Goal: Register for event/course

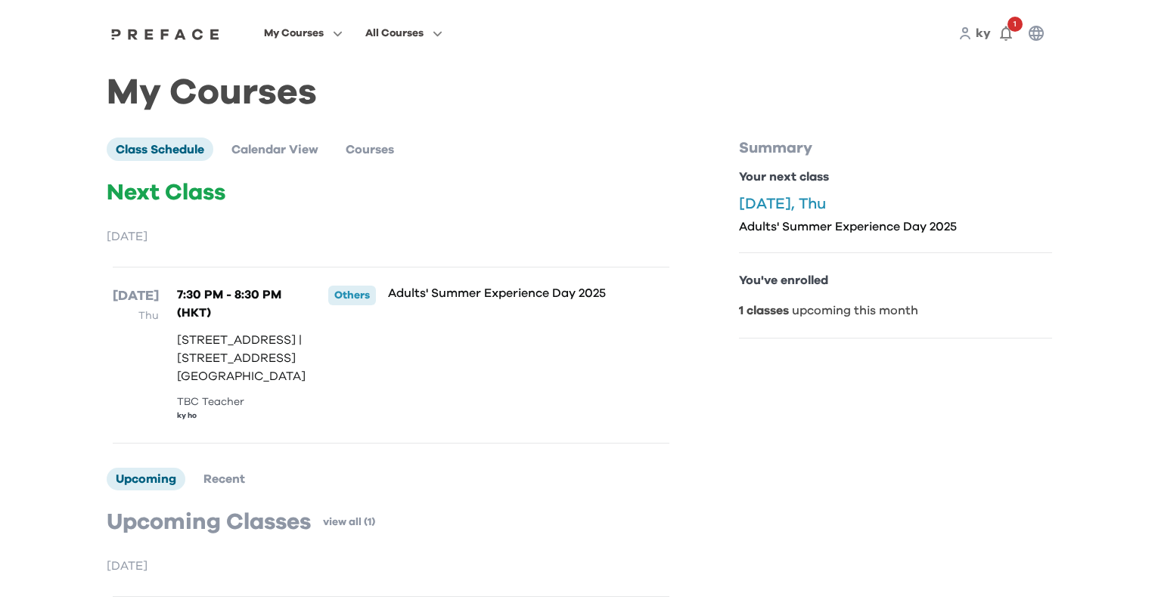
click at [445, 297] on p "Adults' Summer Experience Day 2025" at bounding box center [504, 293] width 232 height 15
click at [476, 297] on p "Adults' Summer Experience Day 2025" at bounding box center [504, 293] width 232 height 15
click at [233, 386] on p "[STREET_ADDRESS] | [STREET_ADDRESS][GEOGRAPHIC_DATA]" at bounding box center [246, 358] width 139 height 54
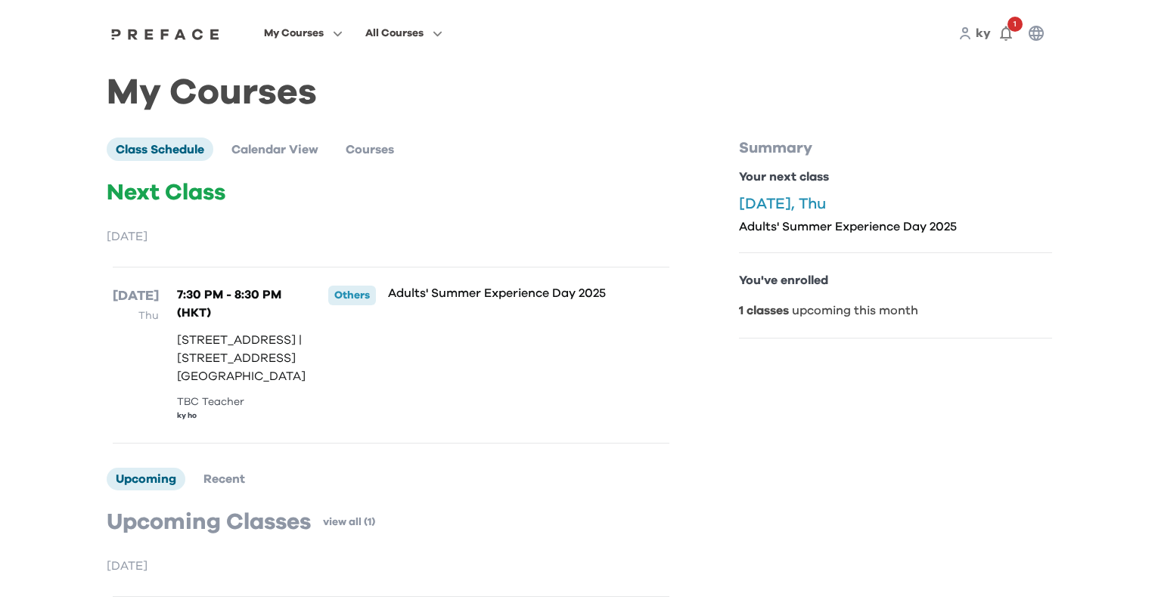
click at [233, 386] on p "[STREET_ADDRESS] | [STREET_ADDRESS][GEOGRAPHIC_DATA]" at bounding box center [246, 358] width 139 height 54
click at [253, 377] on p "[STREET_ADDRESS] | [STREET_ADDRESS][GEOGRAPHIC_DATA]" at bounding box center [246, 358] width 139 height 54
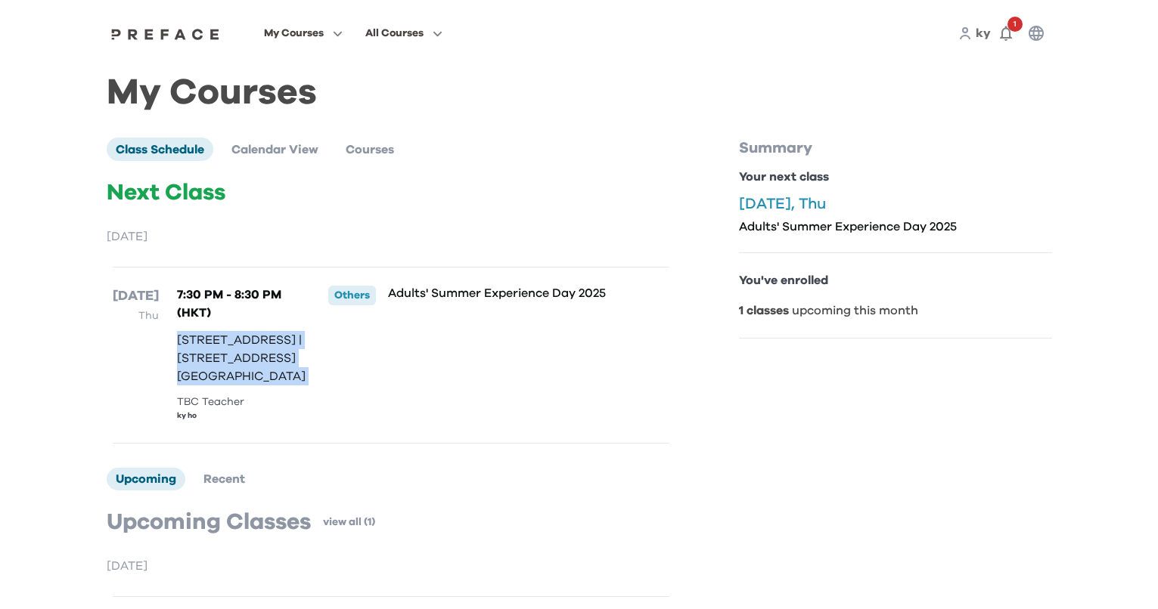
click at [273, 377] on p "[STREET_ADDRESS] | [STREET_ADDRESS][GEOGRAPHIC_DATA]" at bounding box center [246, 358] width 139 height 54
click at [465, 301] on p "Adults' Summer Experience Day 2025" at bounding box center [504, 293] width 232 height 15
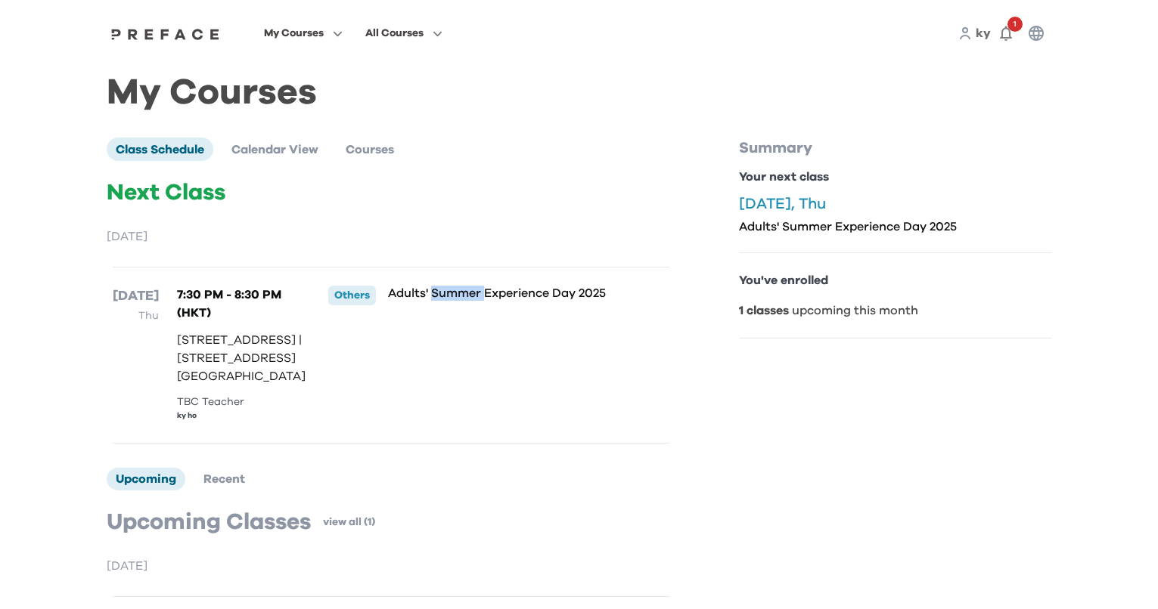
click at [465, 301] on p "Adults' Summer Experience Day 2025" at bounding box center [504, 293] width 232 height 15
click at [471, 299] on p "Adults' Summer Experience Day 2025" at bounding box center [504, 293] width 232 height 15
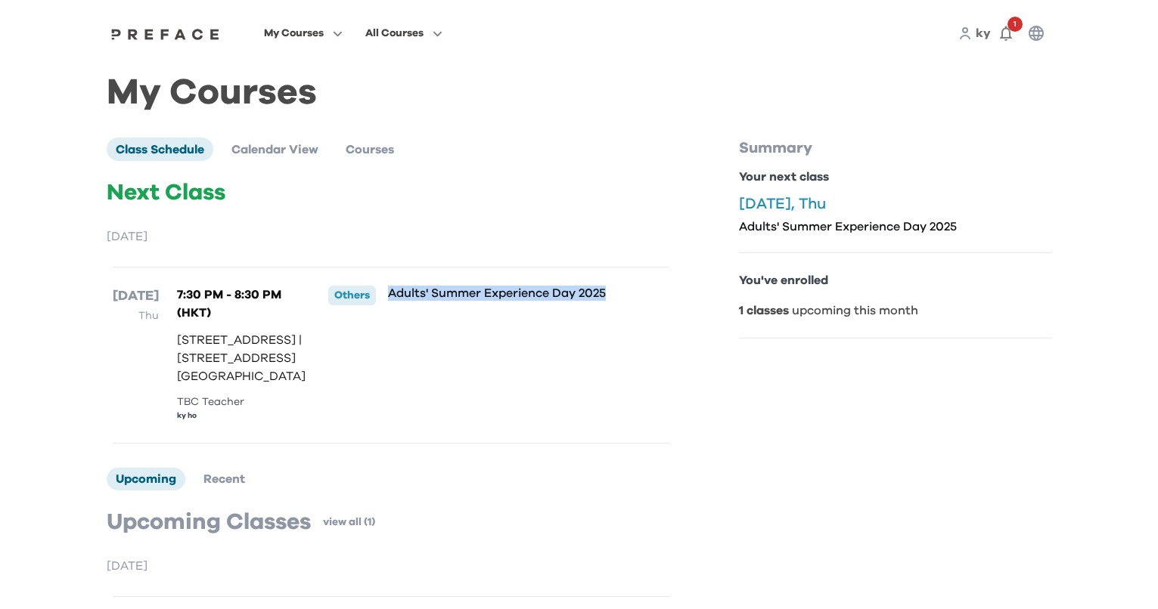
click at [476, 299] on p "Adults' Summer Experience Day 2025" at bounding box center [504, 293] width 232 height 15
click at [489, 298] on p "Adults' Summer Experience Day 2025" at bounding box center [504, 293] width 232 height 15
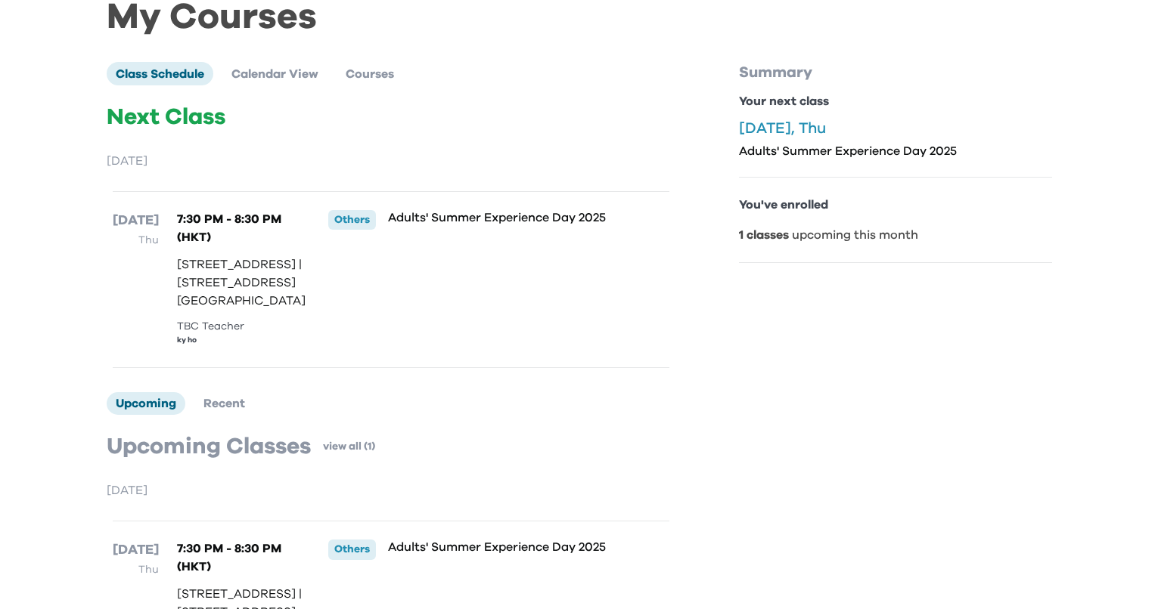
scroll to position [227, 0]
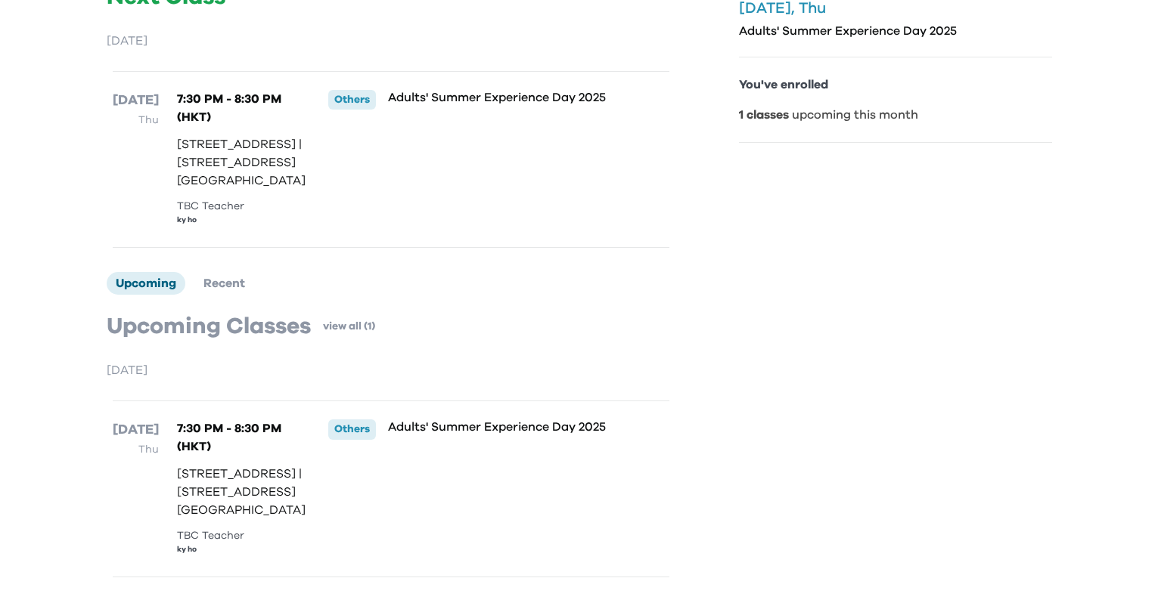
click at [433, 420] on p "Adults' Summer Experience Day 2025" at bounding box center [504, 427] width 232 height 15
click at [446, 420] on p "Adults' Summer Experience Day 2025" at bounding box center [504, 427] width 232 height 15
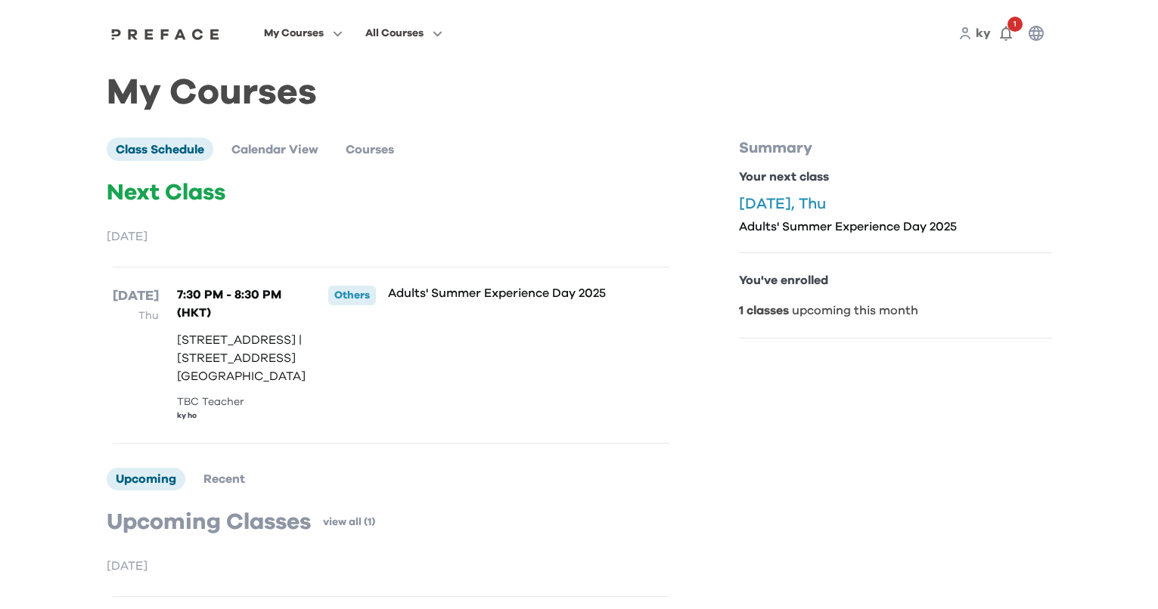
click at [194, 185] on p "Next Class" at bounding box center [391, 192] width 569 height 27
drag, startPoint x: 292, startPoint y: 210, endPoint x: 392, endPoint y: 194, distance: 101.2
click at [293, 210] on div "Next Class [DATE] [DATE] Thu 7:30 PM - 8:30 PM (HKT) 1/F, The Sharp, [STREET_AD…" at bounding box center [391, 311] width 569 height 265
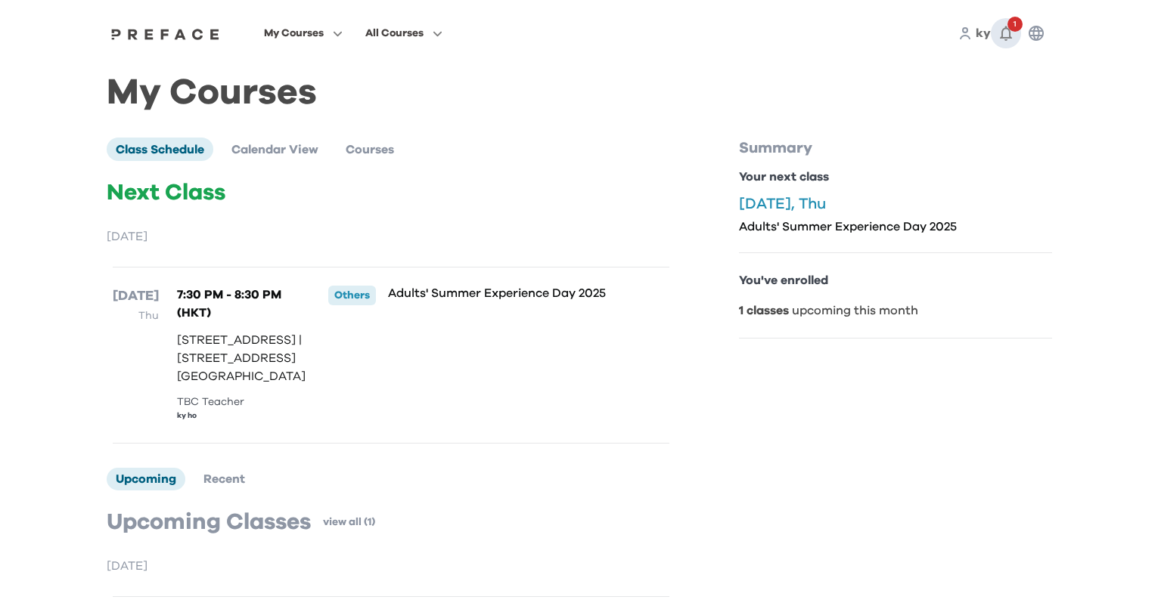
click at [1007, 33] on icon "button" at bounding box center [1006, 33] width 18 height 18
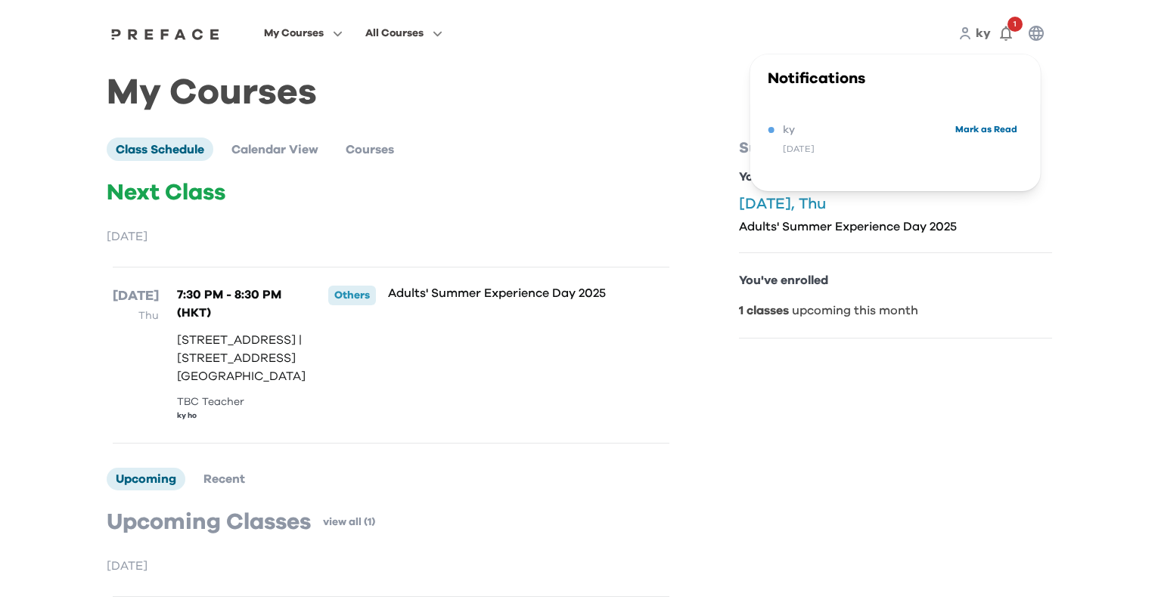
click at [980, 130] on button "Mark as Read" at bounding box center [986, 129] width 71 height 20
click at [283, 156] on span "Calendar View" at bounding box center [274, 150] width 87 height 12
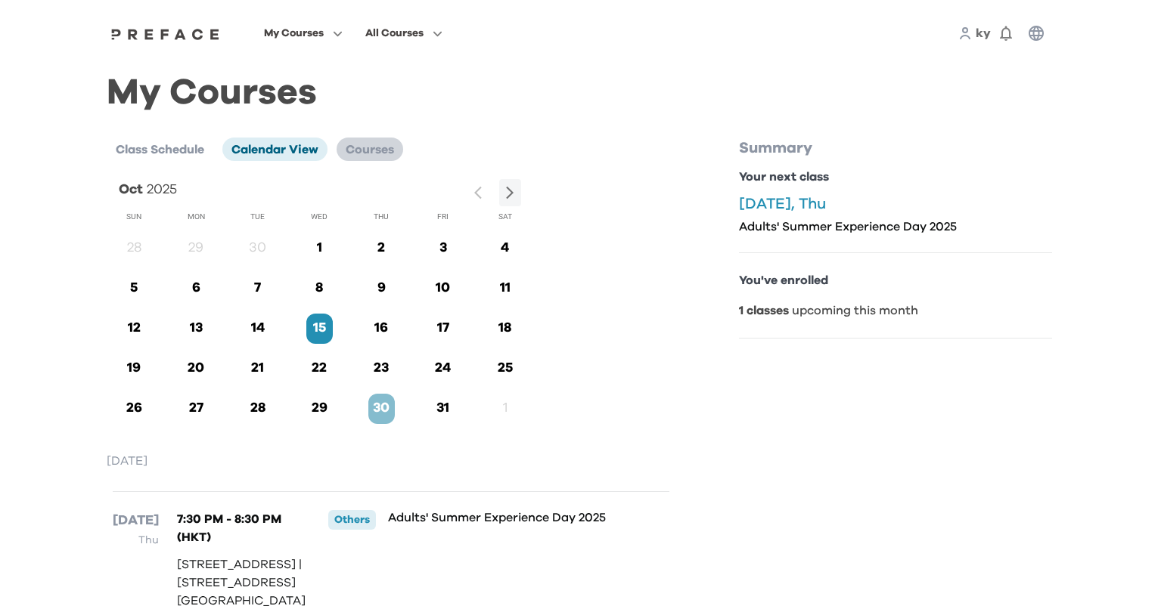
click at [386, 154] on span "Courses" at bounding box center [370, 150] width 48 height 12
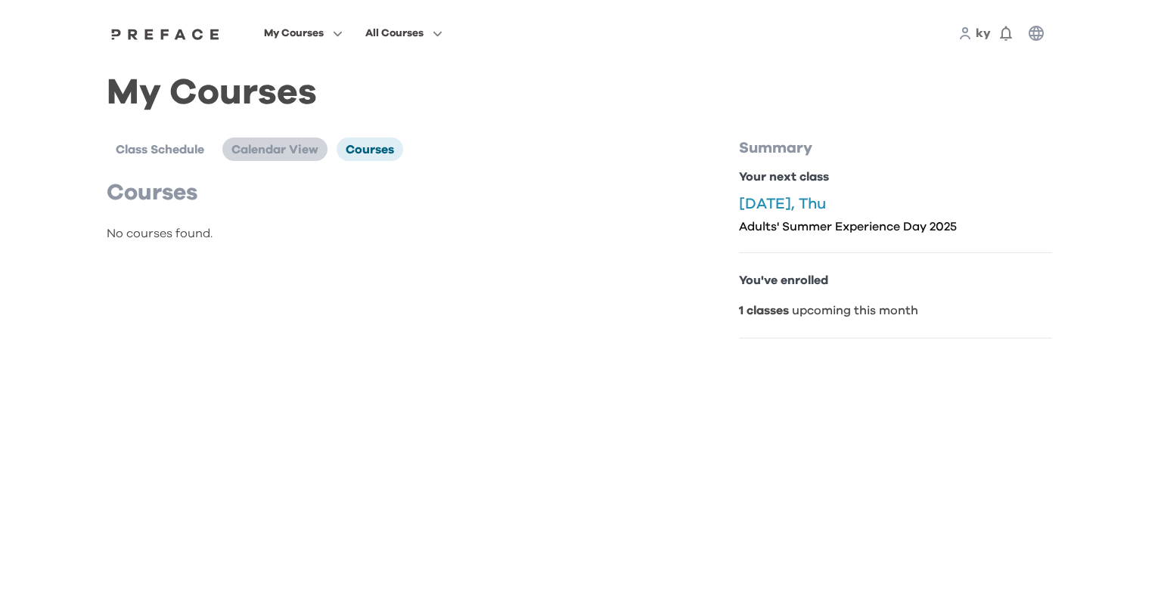
click at [299, 155] on span "Calendar View" at bounding box center [274, 150] width 87 height 12
